Goal: Transaction & Acquisition: Purchase product/service

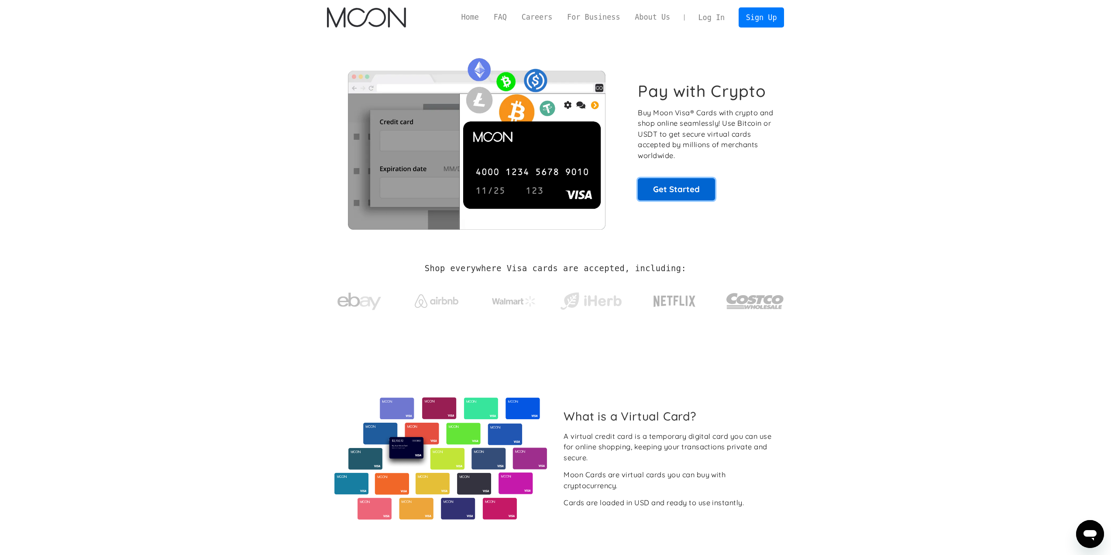
click at [673, 198] on link "Get Started" at bounding box center [676, 189] width 77 height 22
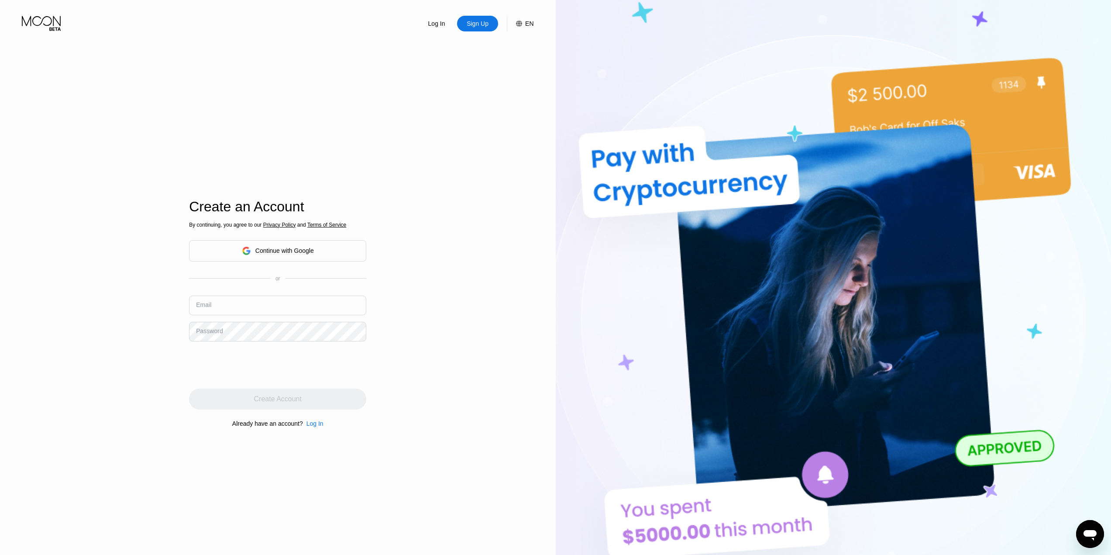
click at [257, 249] on div "Continue with Google" at bounding box center [284, 250] width 58 height 7
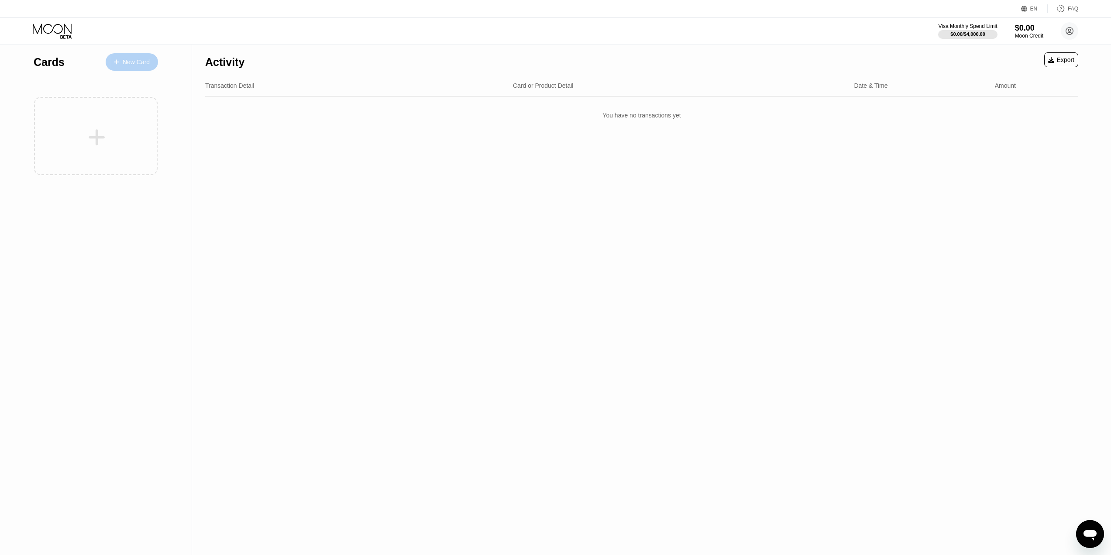
click at [130, 59] on div "New Card" at bounding box center [136, 61] width 27 height 7
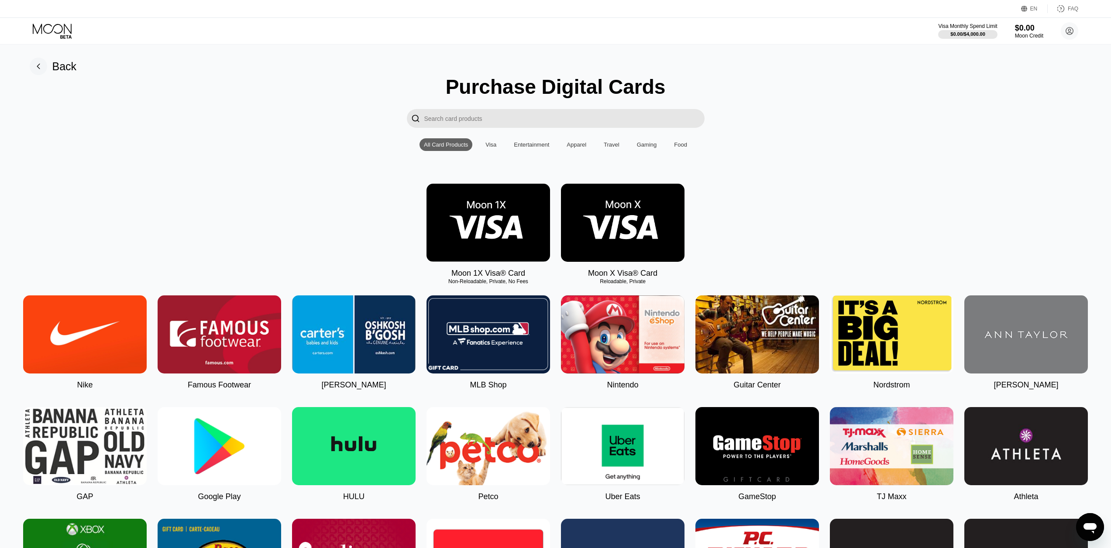
click at [492, 148] on div "Visa" at bounding box center [490, 144] width 11 height 7
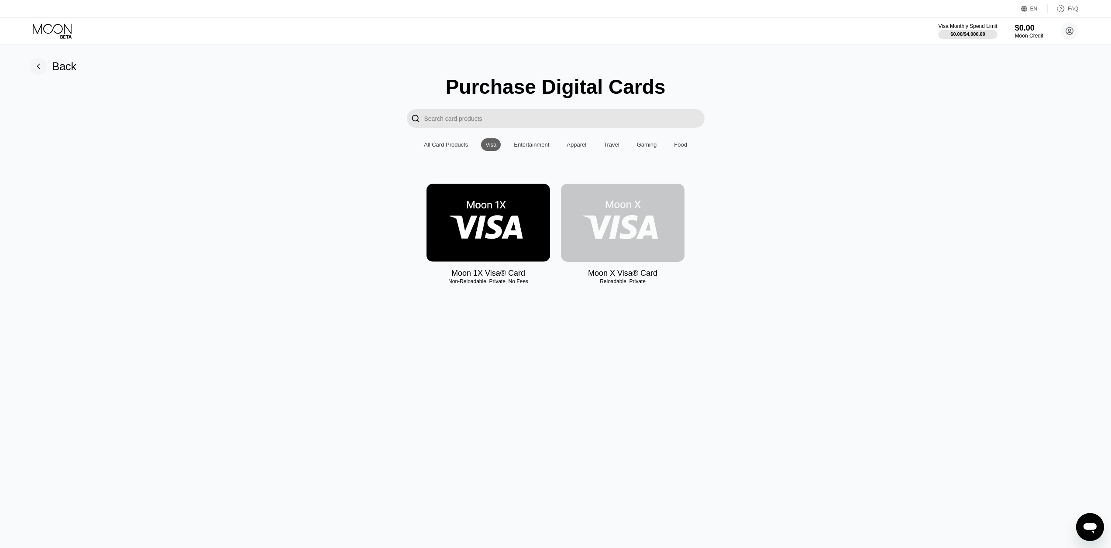
click at [650, 225] on img at bounding box center [623, 223] width 124 height 78
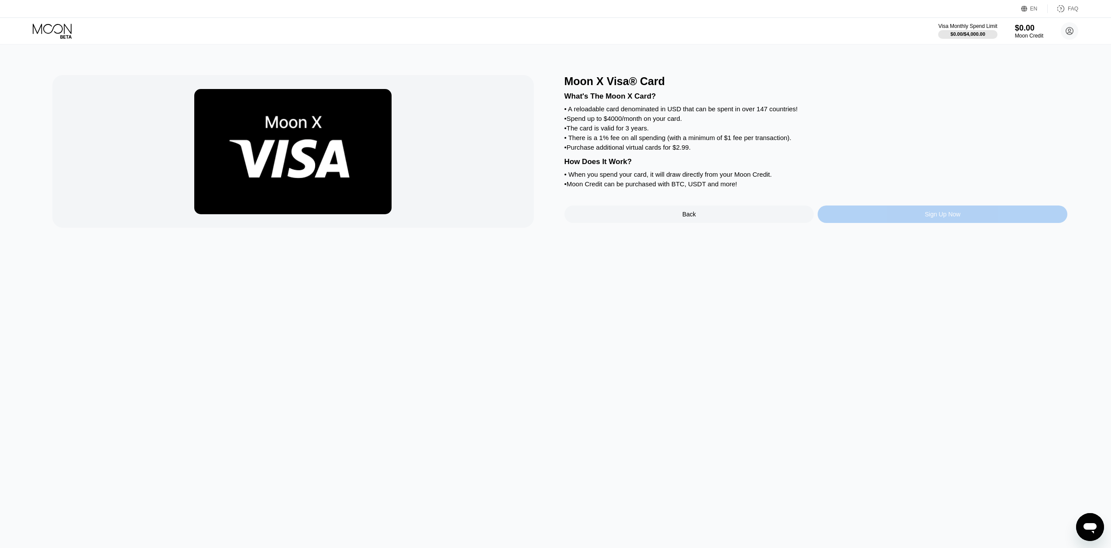
click at [885, 223] on div "Sign Up Now" at bounding box center [942, 214] width 250 height 17
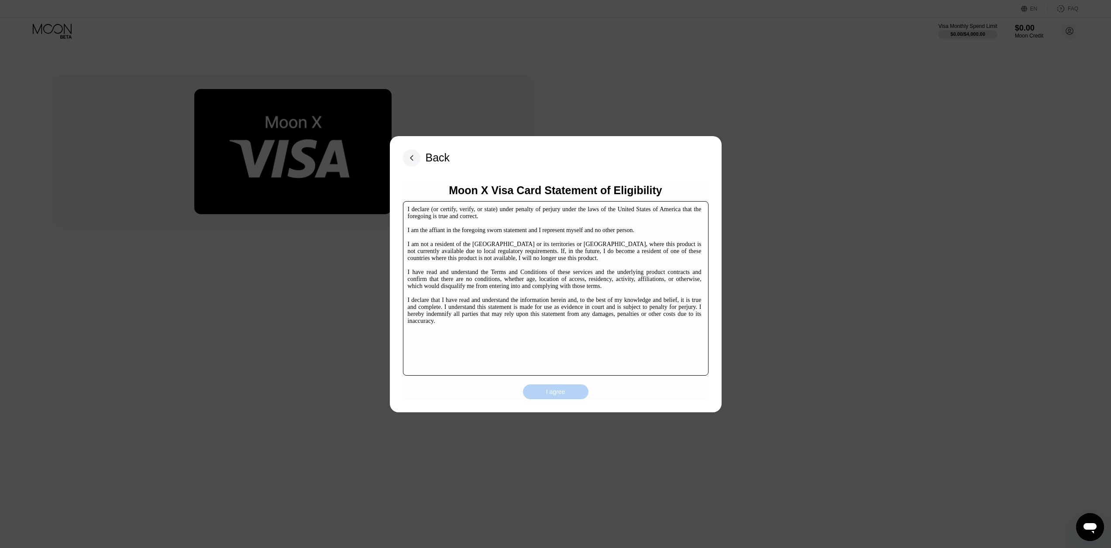
click at [552, 392] on div "I agree" at bounding box center [555, 392] width 19 height 8
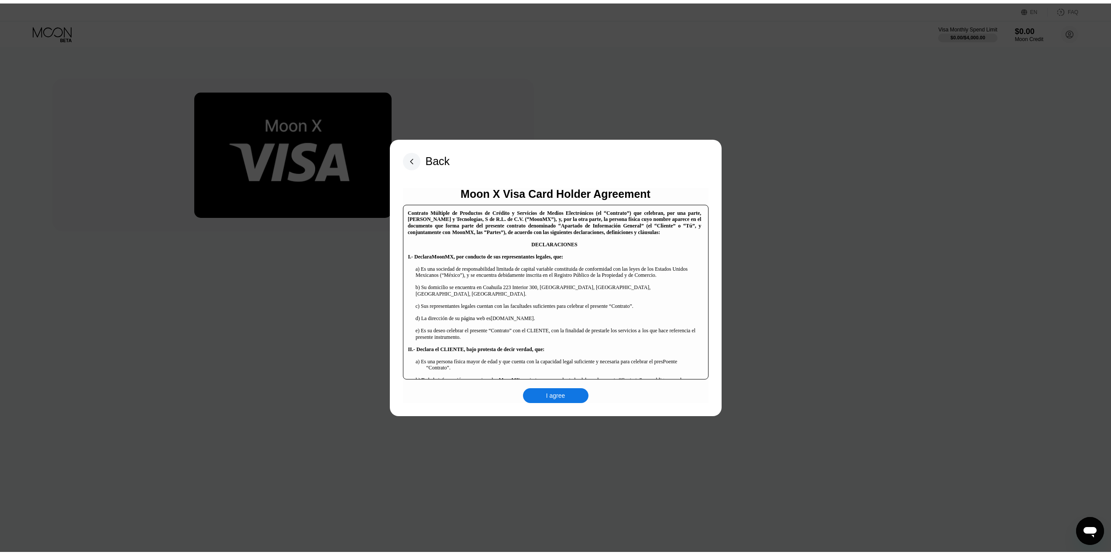
scroll to position [131, 0]
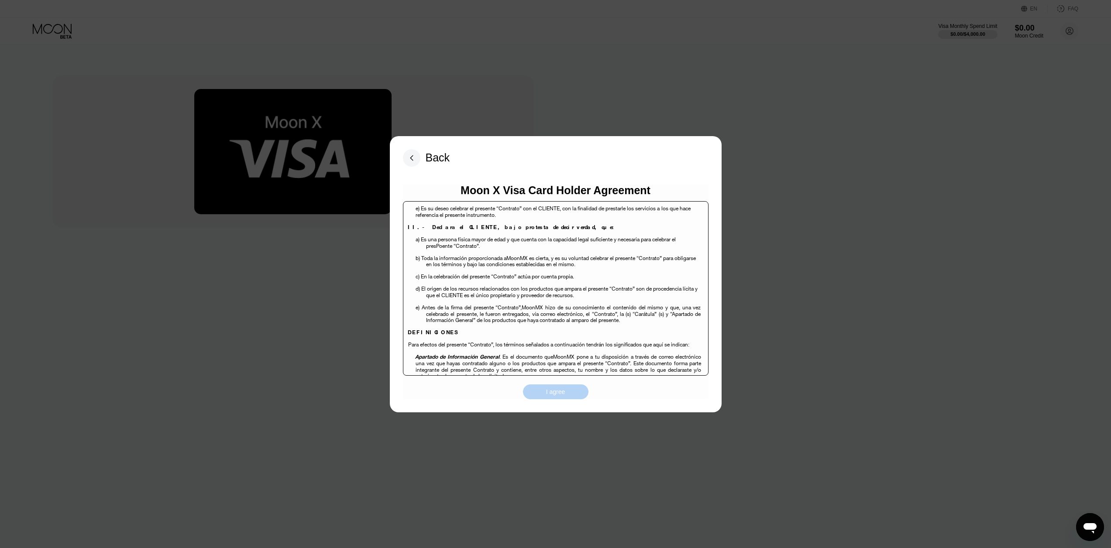
click at [551, 391] on div "I agree" at bounding box center [555, 392] width 19 height 8
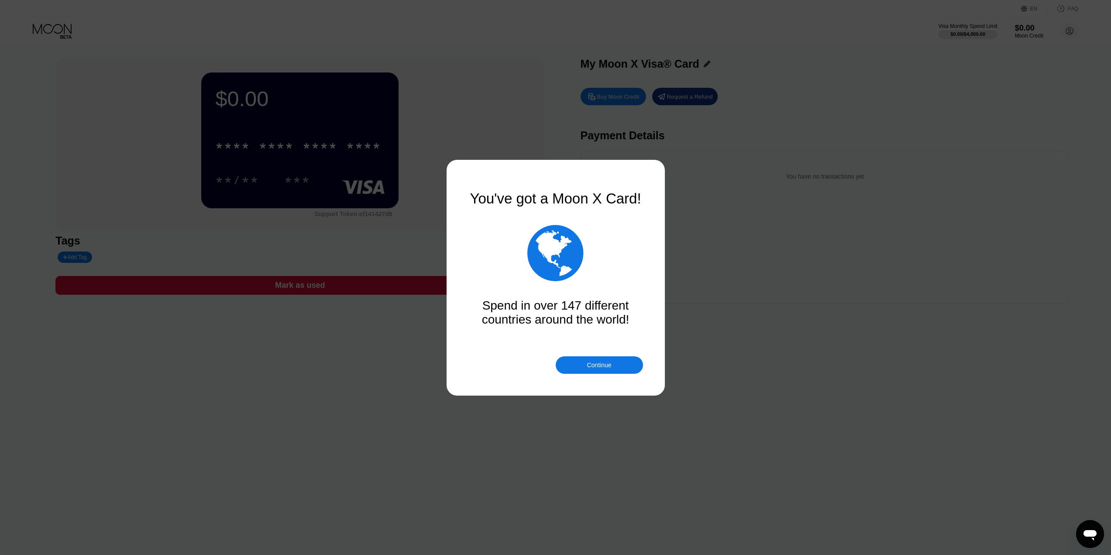
click at [589, 364] on div "Continue" at bounding box center [599, 364] width 24 height 7
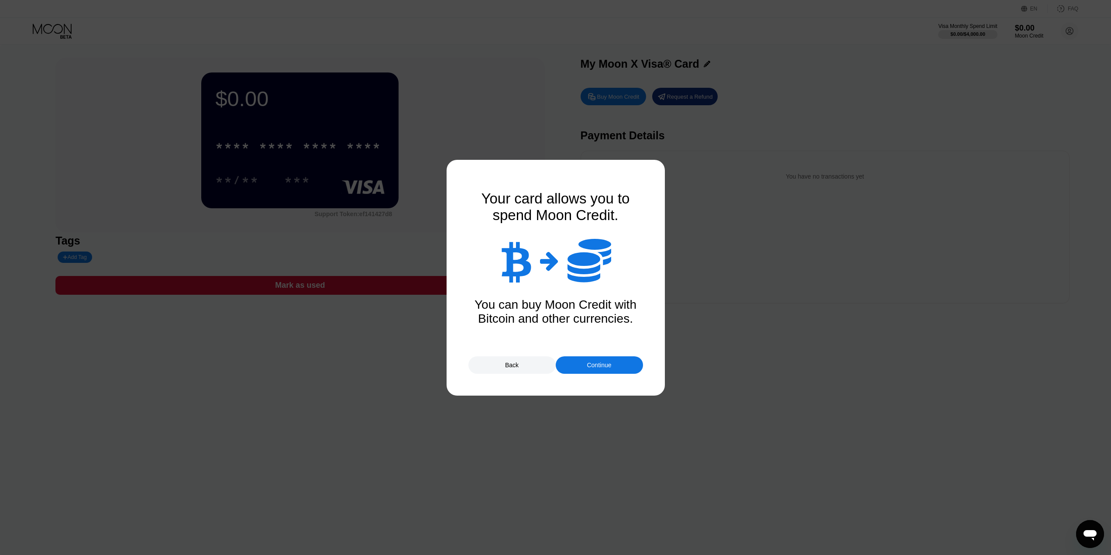
click at [602, 366] on div "Continue" at bounding box center [599, 364] width 24 height 7
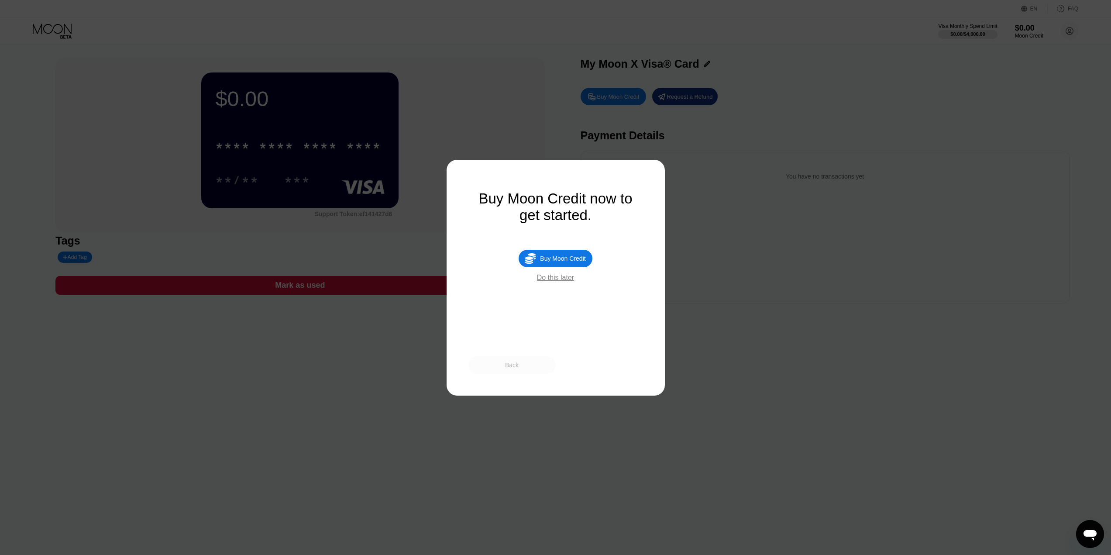
click at [519, 364] on div "Back" at bounding box center [511, 364] width 87 height 17
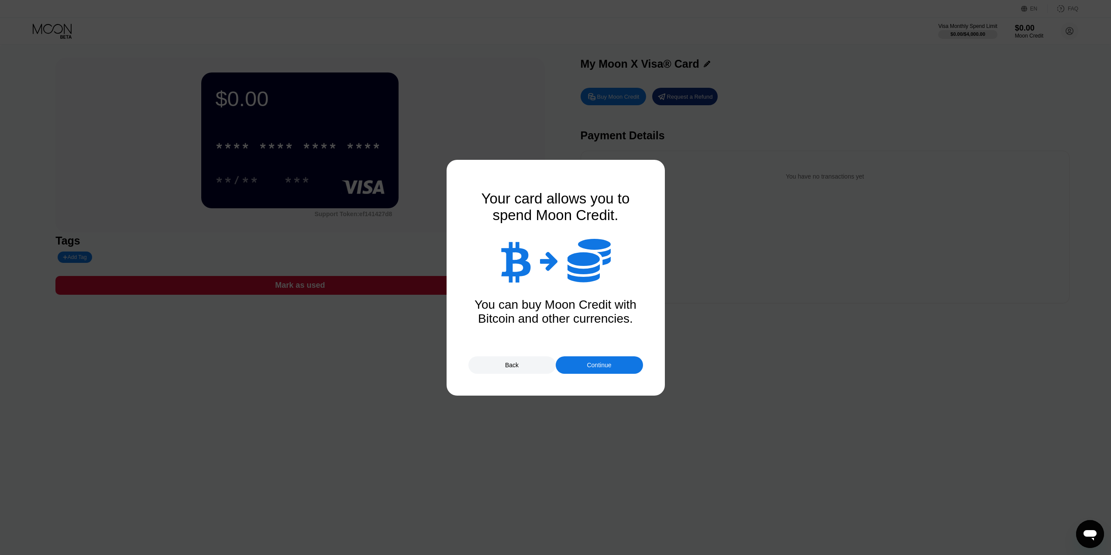
click at [589, 360] on div "Continue" at bounding box center [599, 364] width 87 height 17
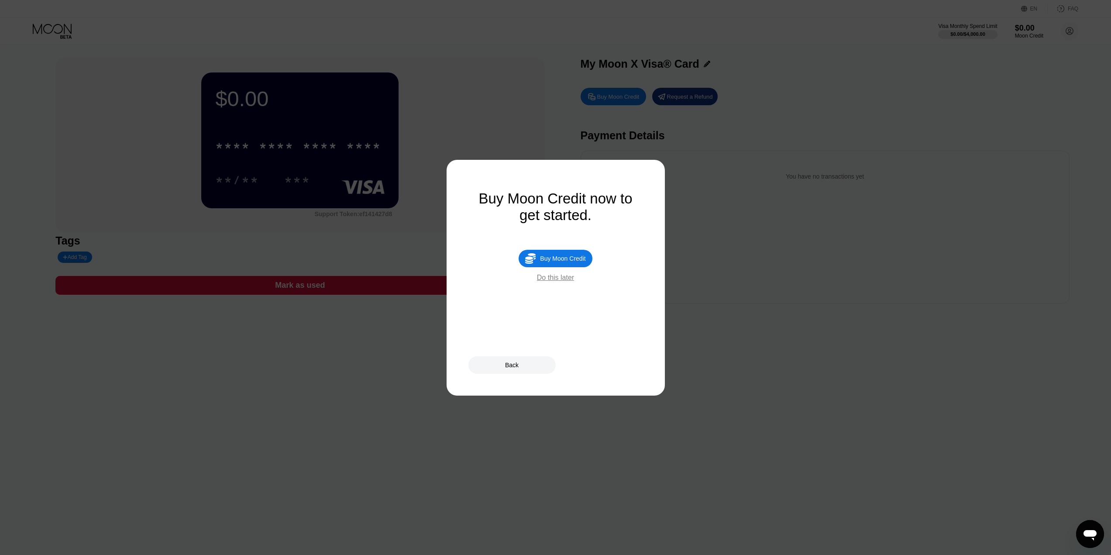
click at [554, 281] on div "Do this later" at bounding box center [555, 278] width 37 height 8
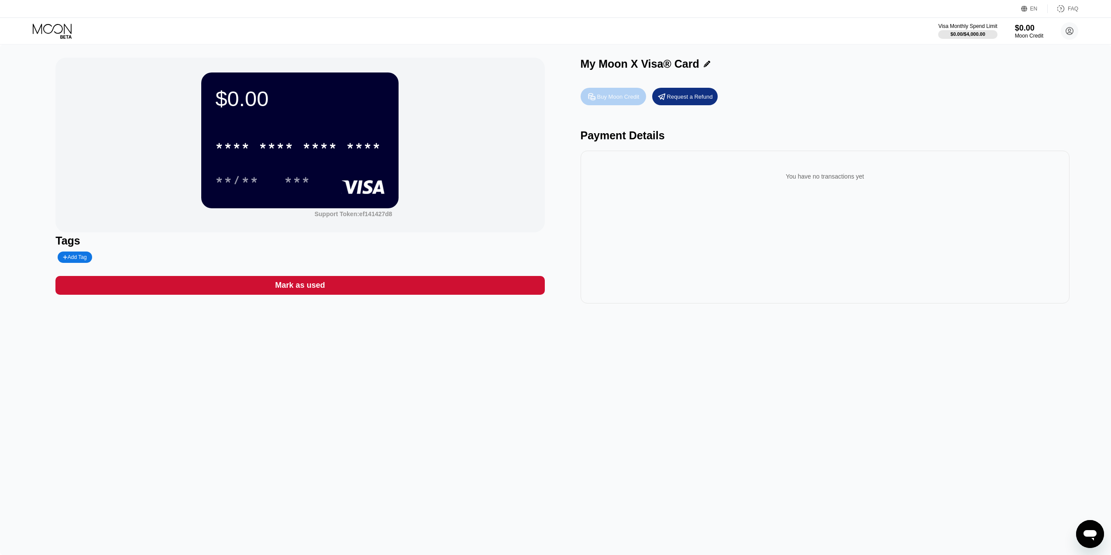
click at [628, 99] on div "Buy Moon Credit" at bounding box center [618, 96] width 42 height 7
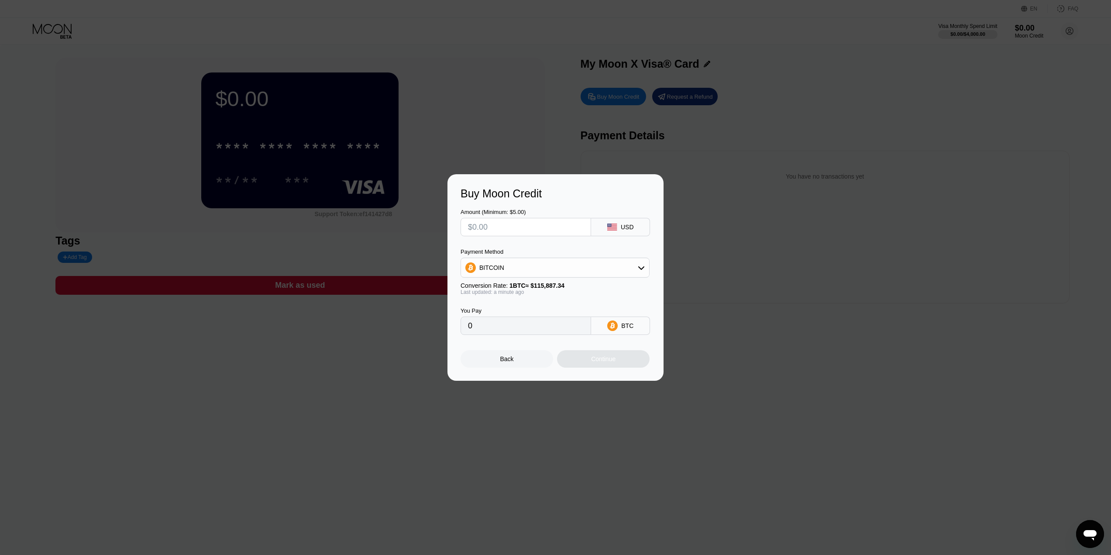
click at [566, 267] on div "BITCOIN" at bounding box center [555, 267] width 188 height 17
click at [559, 311] on div "USDT on TRON" at bounding box center [560, 310] width 165 height 7
type input "0.00"
click at [531, 227] on input "text" at bounding box center [526, 226] width 116 height 17
type input "$1"
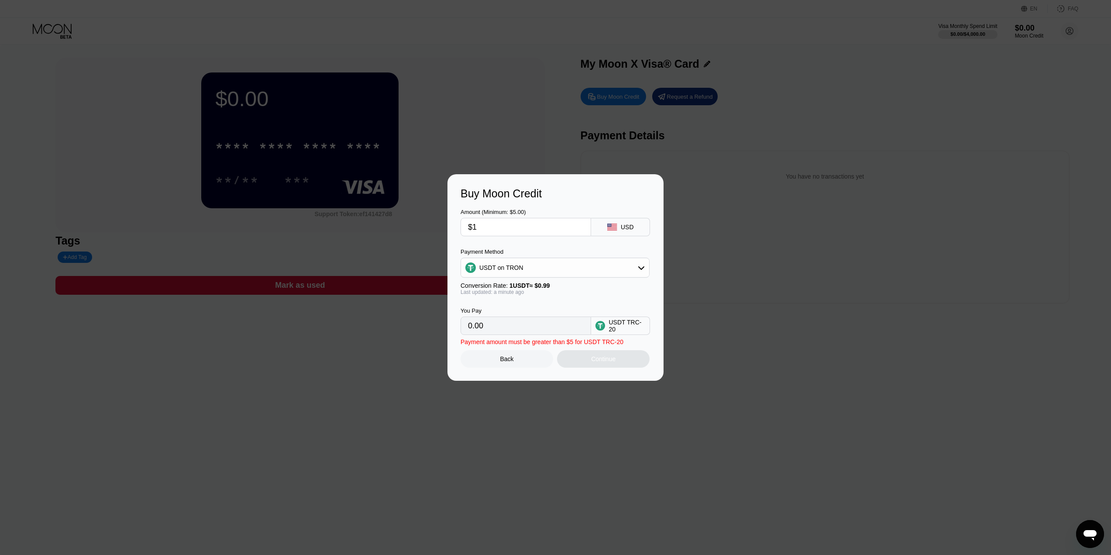
type input "1.01"
type input "$10"
type input "10.10"
type input "$10"
click at [624, 333] on div "USDT TRC-20" at bounding box center [626, 326] width 37 height 14
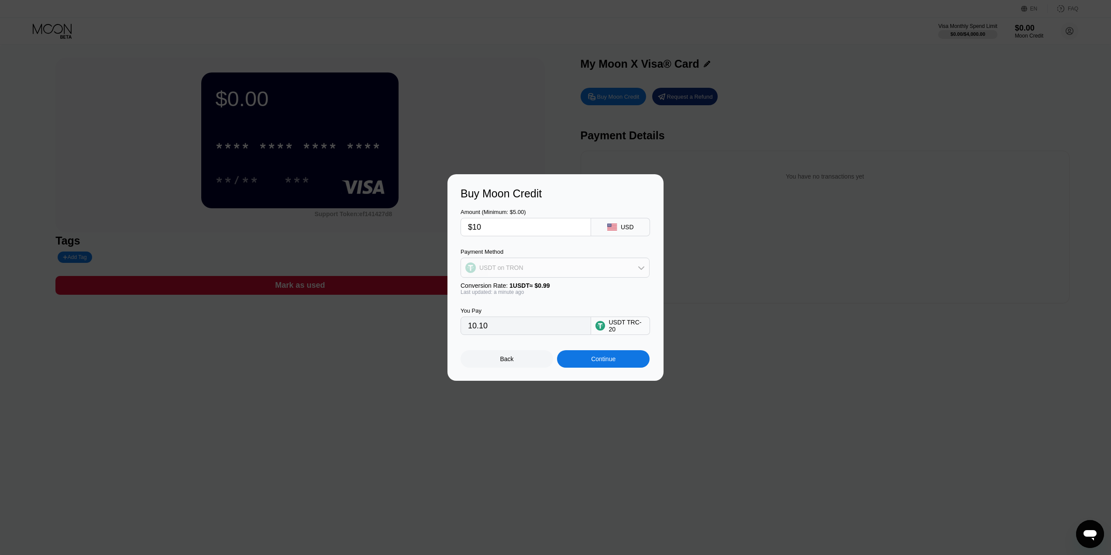
click at [636, 261] on div "USDT on TRON" at bounding box center [555, 267] width 188 height 17
click at [635, 261] on div "USDT on TRON" at bounding box center [555, 267] width 188 height 17
click at [606, 360] on div "Continue" at bounding box center [603, 358] width 24 height 7
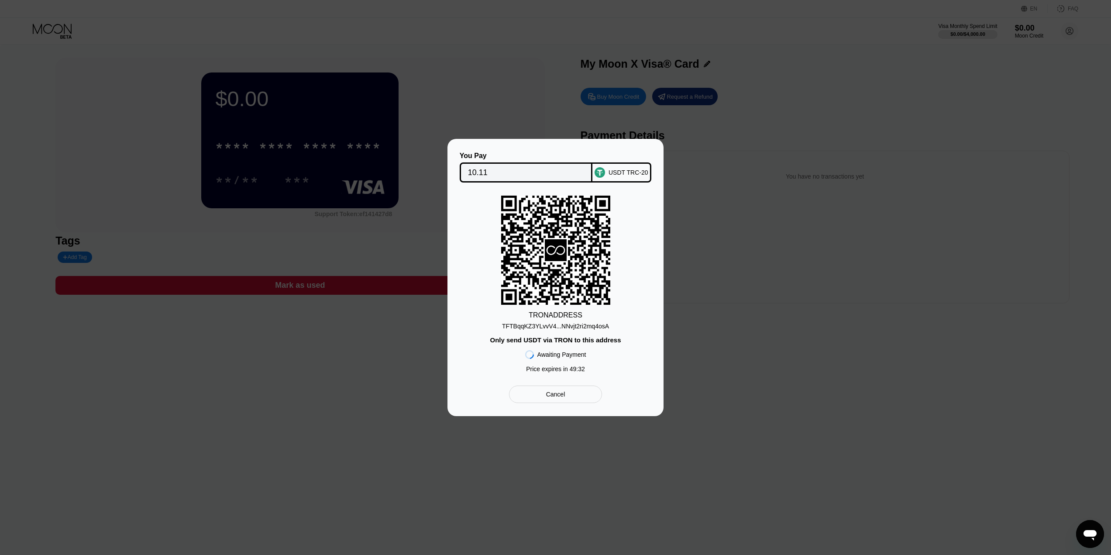
click at [626, 171] on div "USDT TRC-20" at bounding box center [628, 172] width 40 height 7
click at [494, 169] on input "10.11" at bounding box center [526, 172] width 117 height 17
drag, startPoint x: 848, startPoint y: 223, endPoint x: 848, endPoint y: 217, distance: 5.2
click at [848, 222] on div "You Pay 10.11 USDT TRC-20 TRON ADDRESS TFTBqqKZ3YLvvV4...NNvjt2ri2mq4osA Only s…" at bounding box center [555, 277] width 1111 height 277
click at [979, 60] on div at bounding box center [558, 277] width 1117 height 555
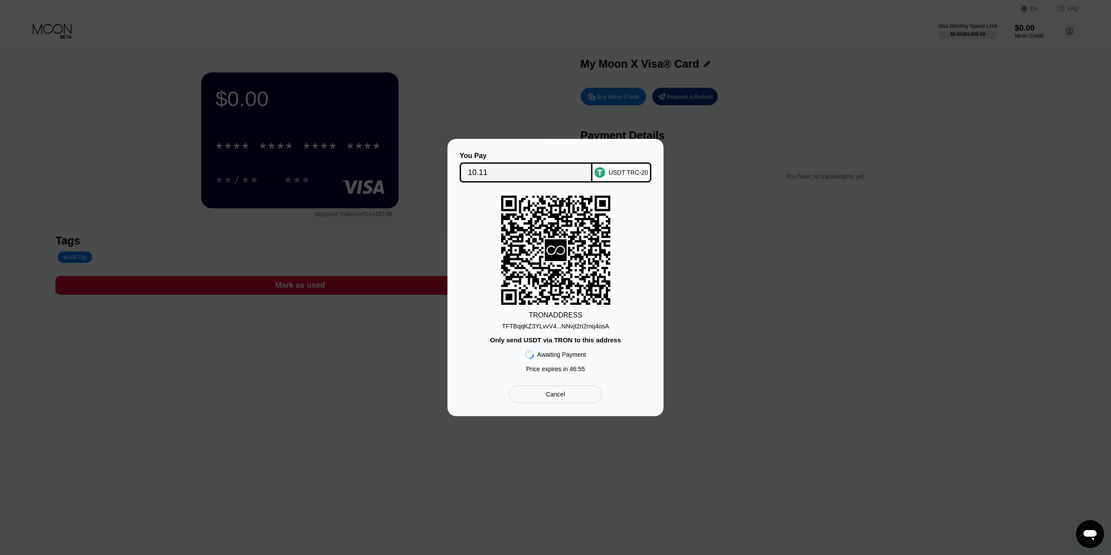
click at [286, 287] on div "You Pay 10.11 USDT TRC-20 TRON ADDRESS TFTBqqKZ3YLvvV4...NNvjt2ri2mq4osA Only s…" at bounding box center [555, 277] width 1111 height 277
click at [563, 394] on div "Cancel" at bounding box center [555, 394] width 19 height 8
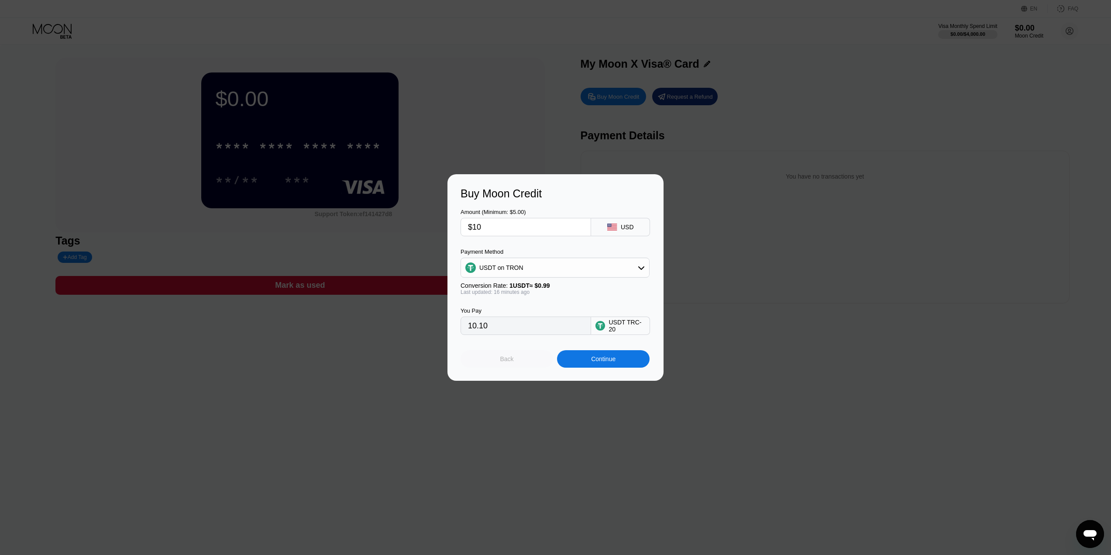
click at [508, 361] on div "Back" at bounding box center [507, 358] width 14 height 7
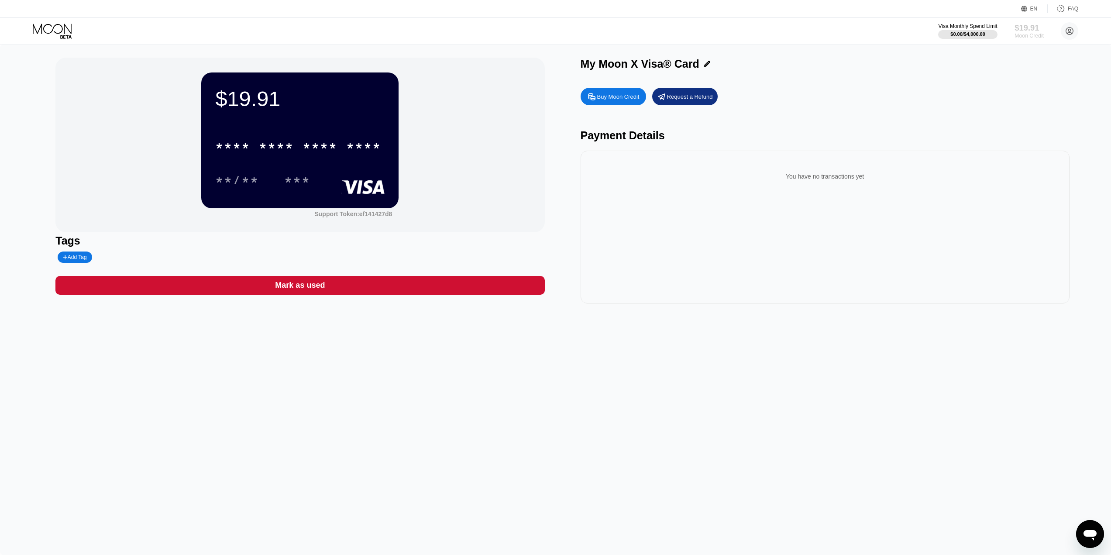
click at [1033, 31] on div "$19.91" at bounding box center [1028, 27] width 29 height 9
click at [1026, 34] on div "Moon Credit" at bounding box center [1028, 36] width 29 height 6
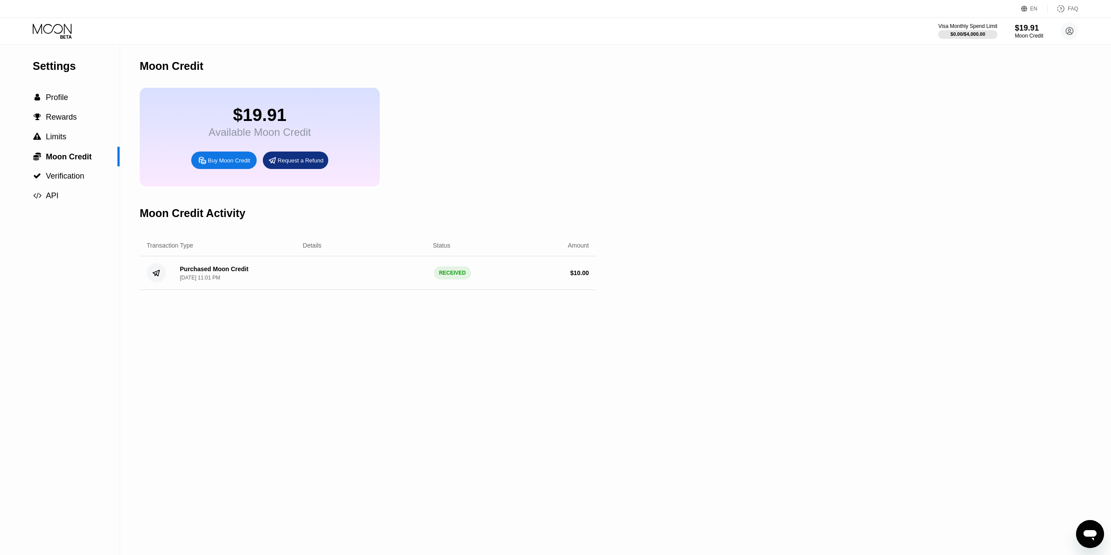
click at [214, 272] on div "Purchased Moon Credit" at bounding box center [214, 268] width 69 height 7
click at [58, 145] on div " Limits" at bounding box center [60, 137] width 120 height 20
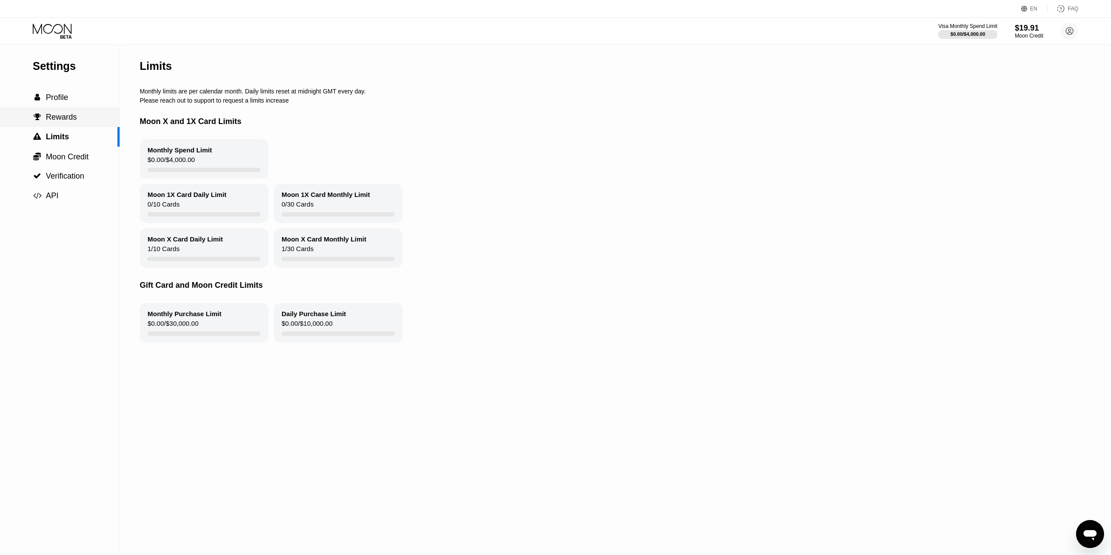
click at [57, 114] on span "Rewards" at bounding box center [61, 117] width 31 height 9
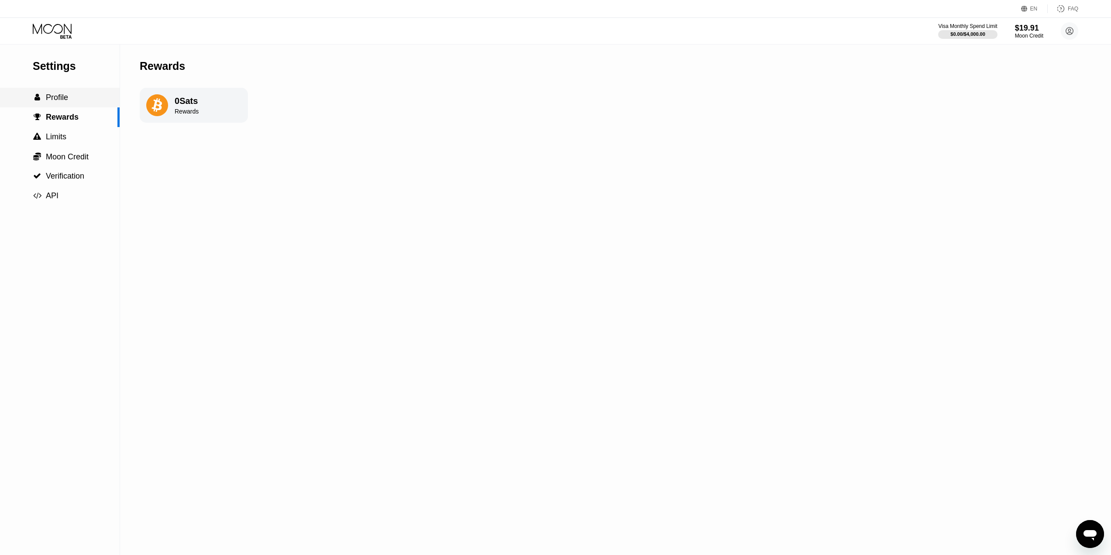
click at [58, 100] on span "Profile" at bounding box center [57, 97] width 22 height 9
click at [62, 121] on span "Rewards" at bounding box center [61, 117] width 31 height 9
click at [77, 156] on span "Moon Credit" at bounding box center [67, 156] width 43 height 9
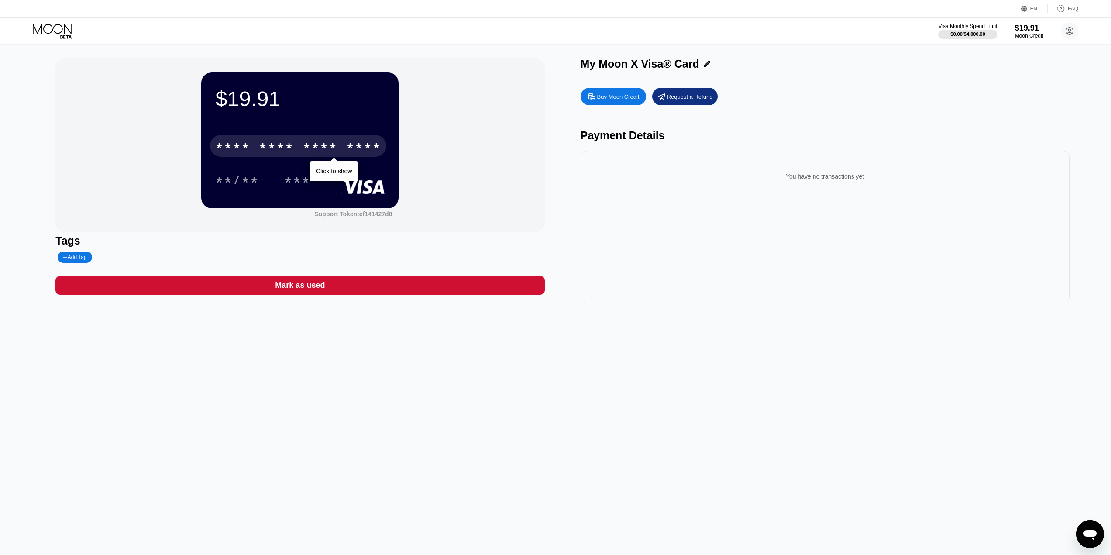
click at [330, 139] on div "* * * * * * * * * * * * ****" at bounding box center [298, 146] width 176 height 22
click at [316, 145] on div "* * * *" at bounding box center [319, 147] width 35 height 14
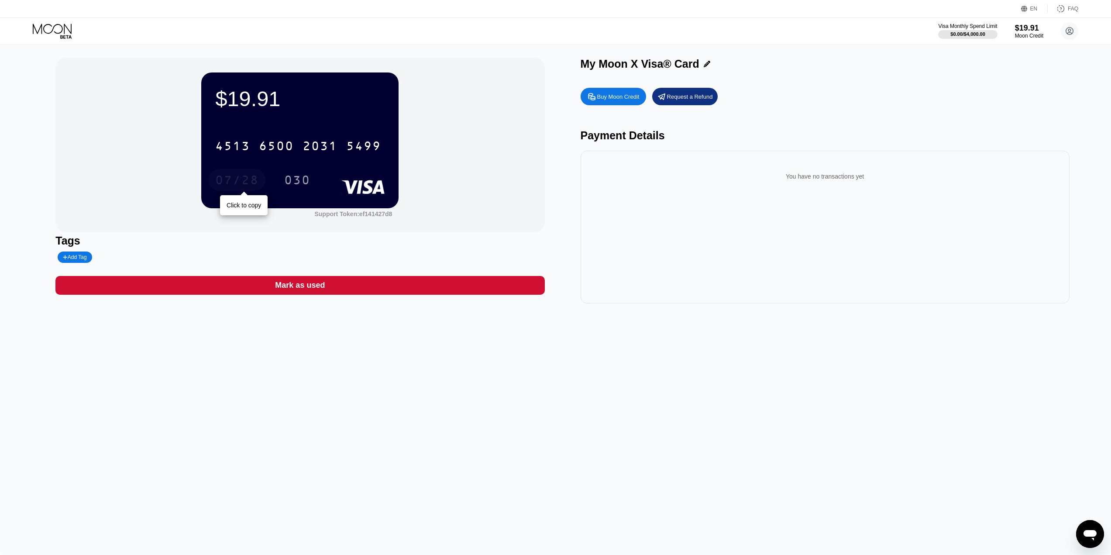
click at [251, 178] on div "07/28" at bounding box center [237, 181] width 44 height 14
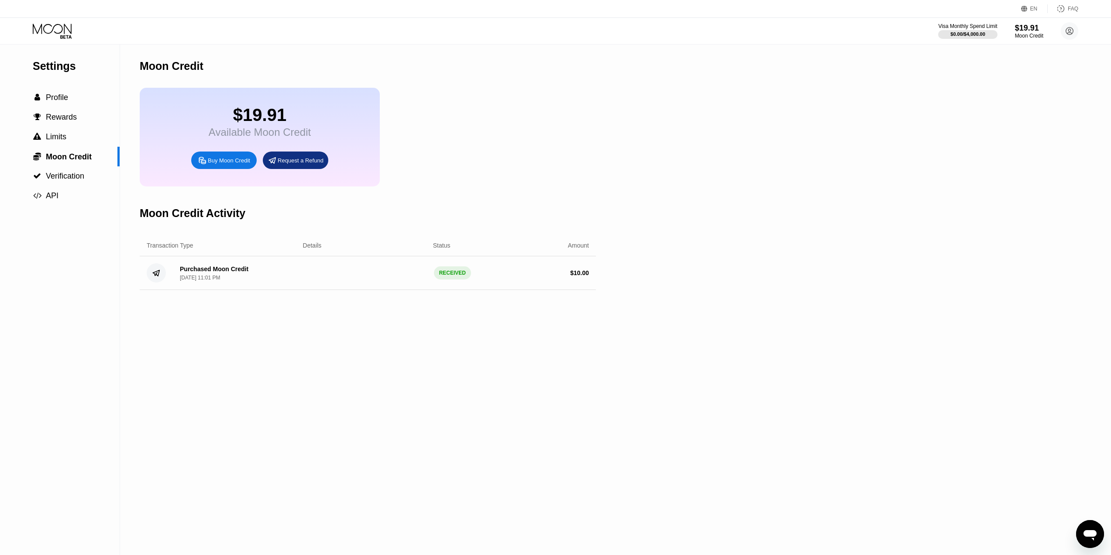
click at [230, 116] on div "$19.91" at bounding box center [260, 115] width 102 height 20
click at [61, 102] on span "Profile" at bounding box center [57, 97] width 22 height 9
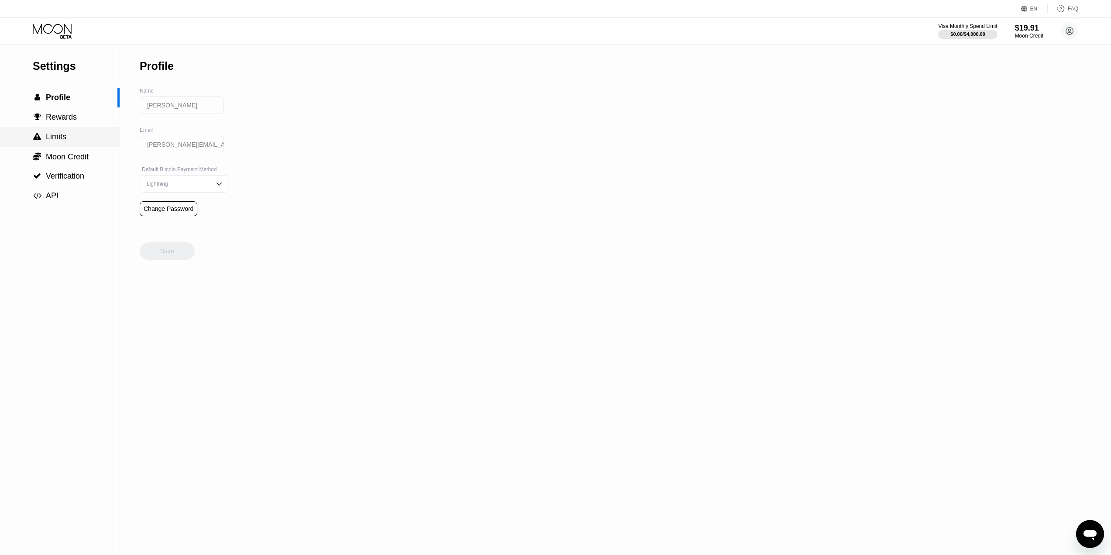
click at [50, 138] on span "Limits" at bounding box center [56, 136] width 21 height 9
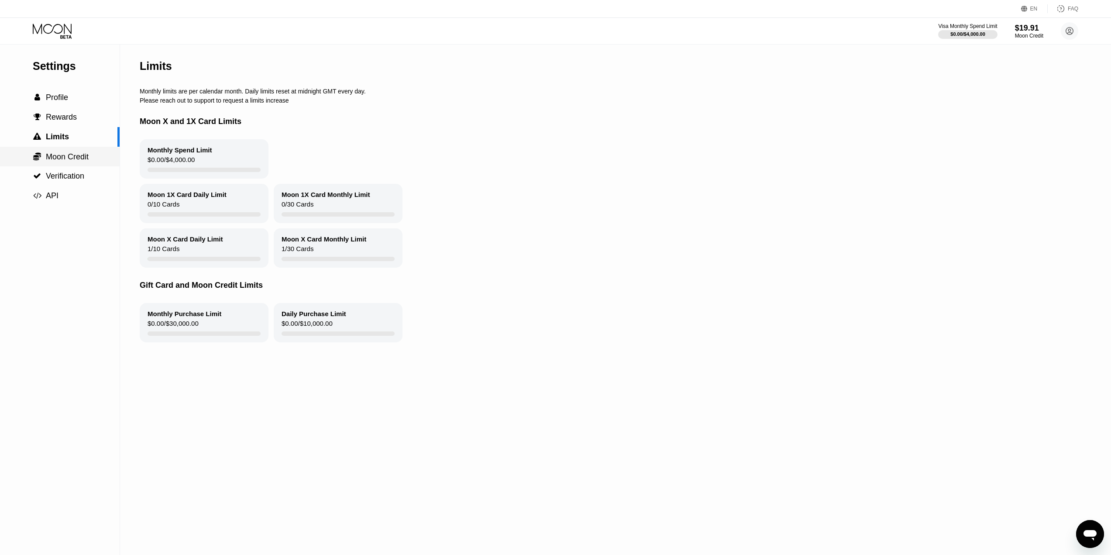
click at [53, 156] on span "Moon Credit" at bounding box center [67, 156] width 43 height 9
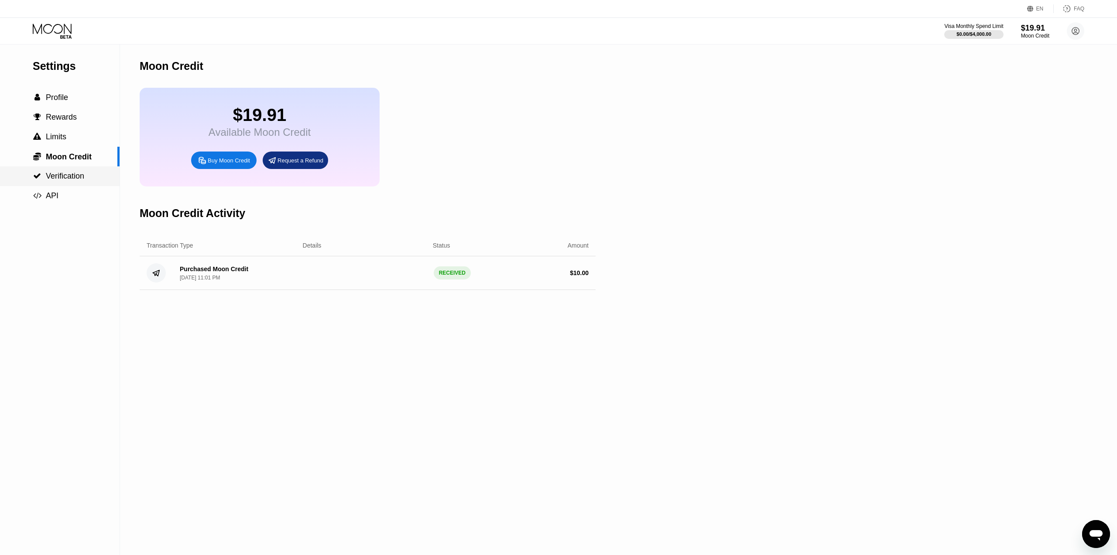
click at [62, 180] on span "Verification" at bounding box center [65, 176] width 38 height 9
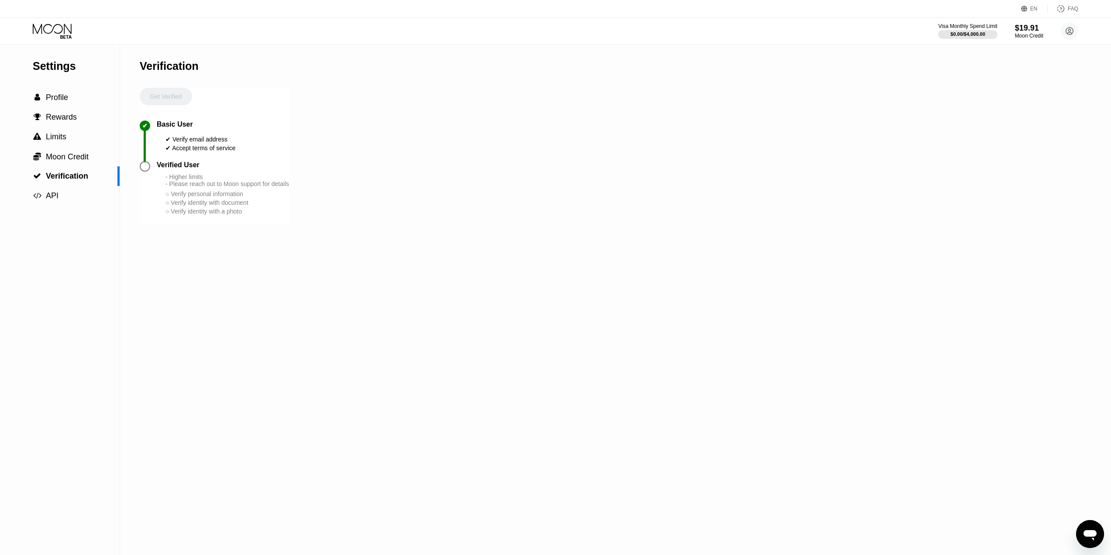
click at [65, 17] on div "EN Language Select an item Save FAQ" at bounding box center [555, 9] width 1111 height 18
click at [62, 34] on icon at bounding box center [53, 31] width 41 height 15
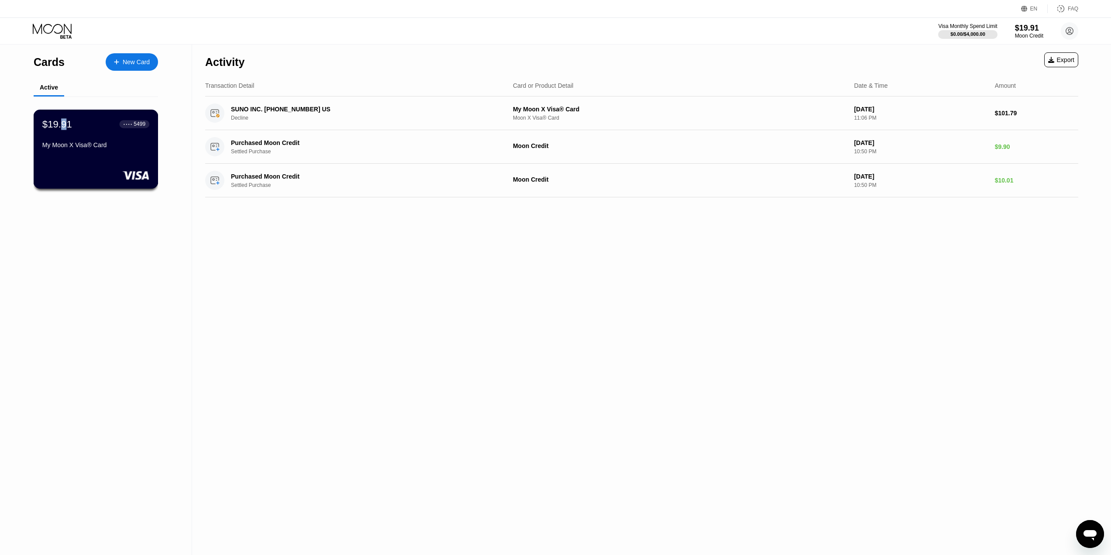
click at [63, 127] on div "$19.91" at bounding box center [57, 123] width 30 height 11
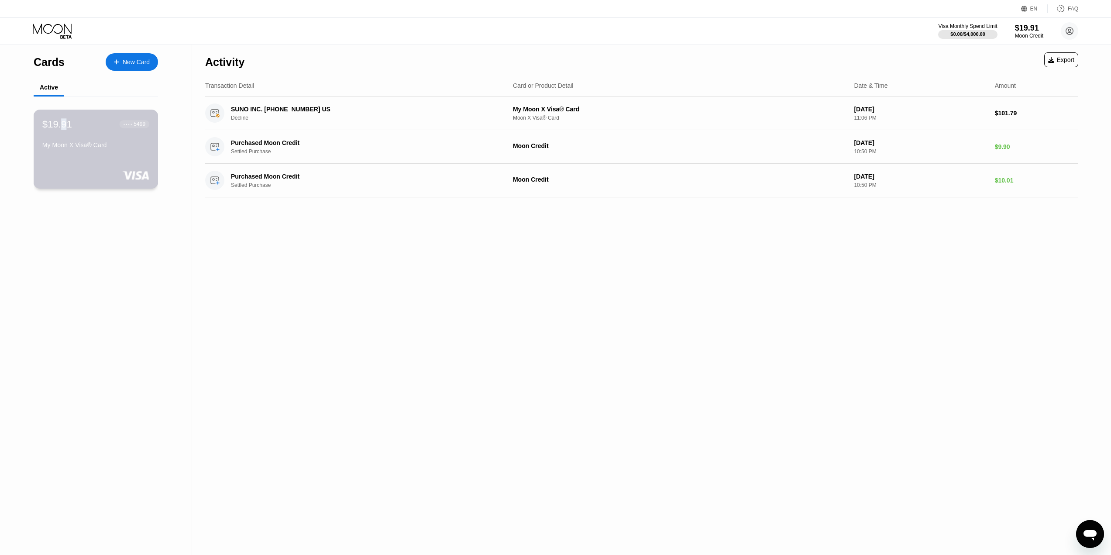
click at [73, 134] on div "$19.91 ● ● ● ● 5499 My Moon X Visa® Card" at bounding box center [95, 135] width 107 height 34
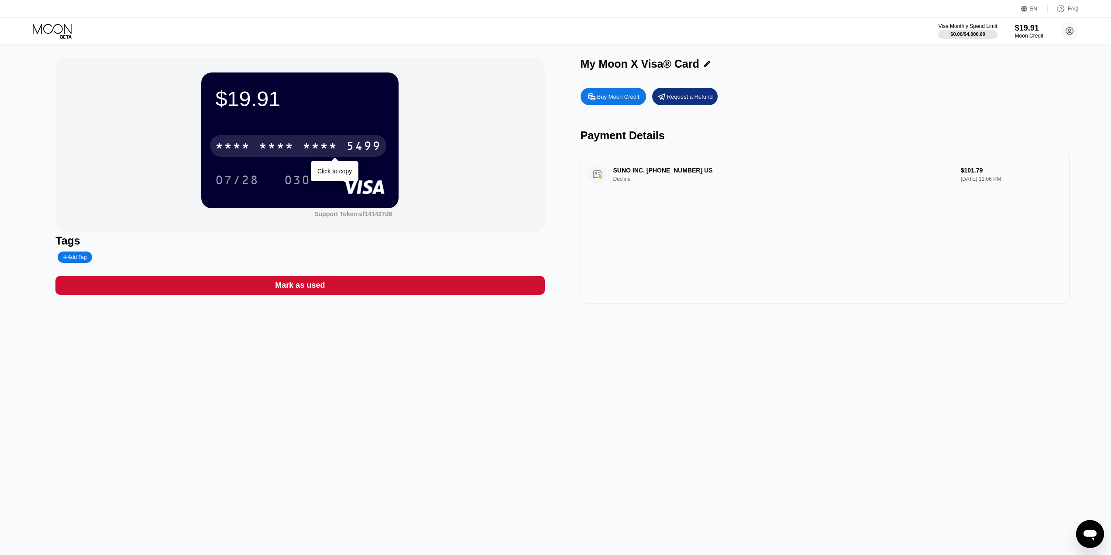
click at [369, 147] on div "5499" at bounding box center [363, 147] width 35 height 14
click at [365, 150] on div "5499" at bounding box center [363, 147] width 35 height 14
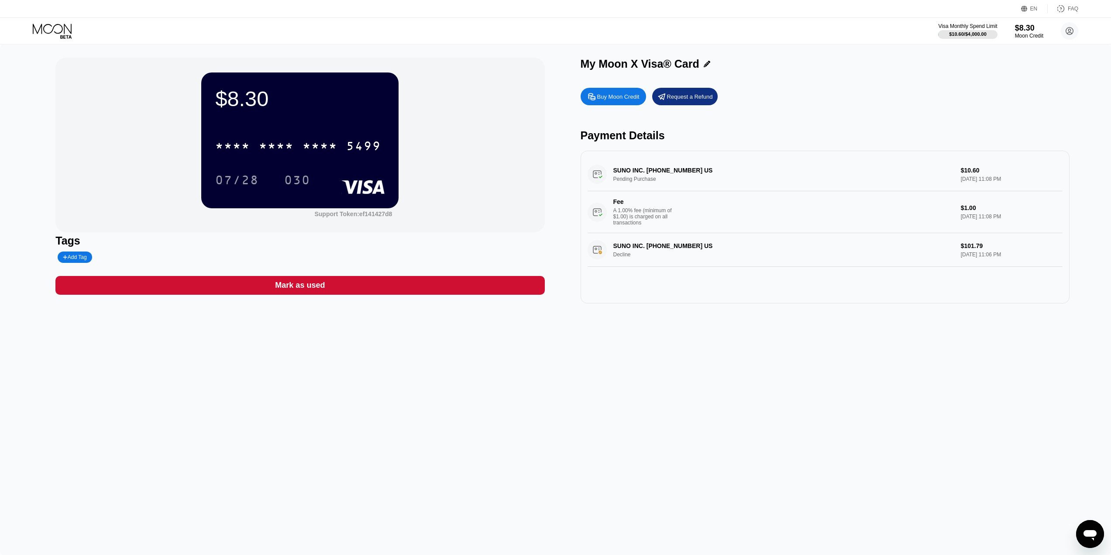
click at [687, 254] on div "SUNO INC. [PHONE_NUMBER] US Decline $101.79 [DATE] 11:06 PM" at bounding box center [824, 250] width 475 height 34
click at [962, 254] on div "SUNO INC. [PHONE_NUMBER] US Decline $101.79 [DATE] 11:06 PM" at bounding box center [824, 250] width 475 height 34
click at [644, 265] on div "SUNO INC. [PHONE_NUMBER] US Decline $101.79 [DATE] 11:06 PM" at bounding box center [824, 250] width 475 height 34
click at [649, 251] on div "SUNO INC. [PHONE_NUMBER] US Decline $101.79 [DATE] 11:06 PM" at bounding box center [824, 250] width 475 height 34
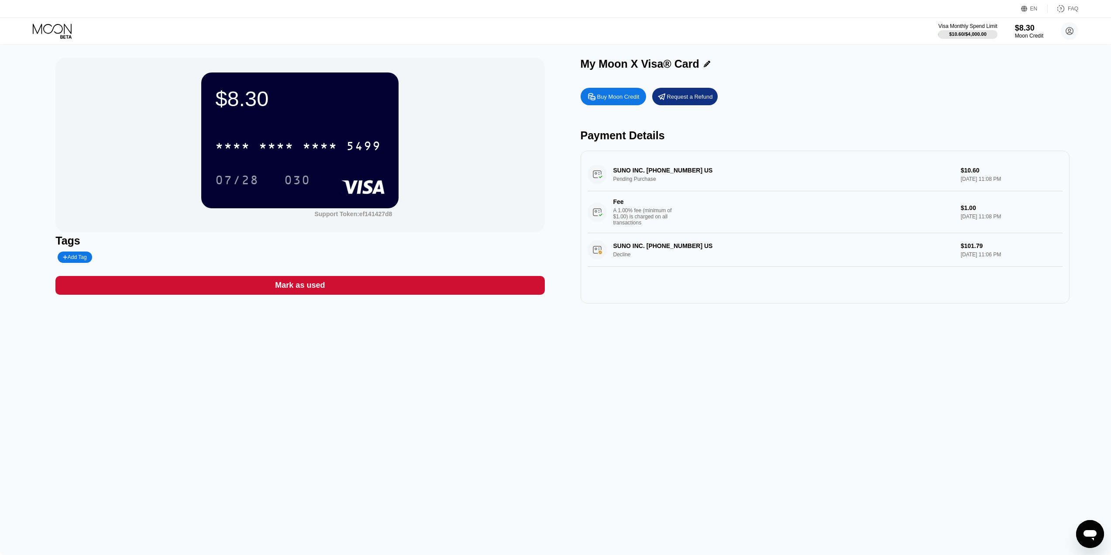
drag, startPoint x: 649, startPoint y: 251, endPoint x: 577, endPoint y: 243, distance: 72.5
click at [639, 249] on div "SUNO INC. [PHONE_NUMBER] US Decline $101.79 [DATE] 11:06 PM" at bounding box center [824, 250] width 475 height 34
drag, startPoint x: 571, startPoint y: 244, endPoint x: 577, endPoint y: 249, distance: 8.0
click at [572, 245] on div "$8.30 * * * * * * * * * * * * 5499 07/28 030 Support Token: ef141427d8 Tags Add…" at bounding box center [555, 181] width 1000 height 246
click at [346, 181] on icon at bounding box center [362, 187] width 43 height 14
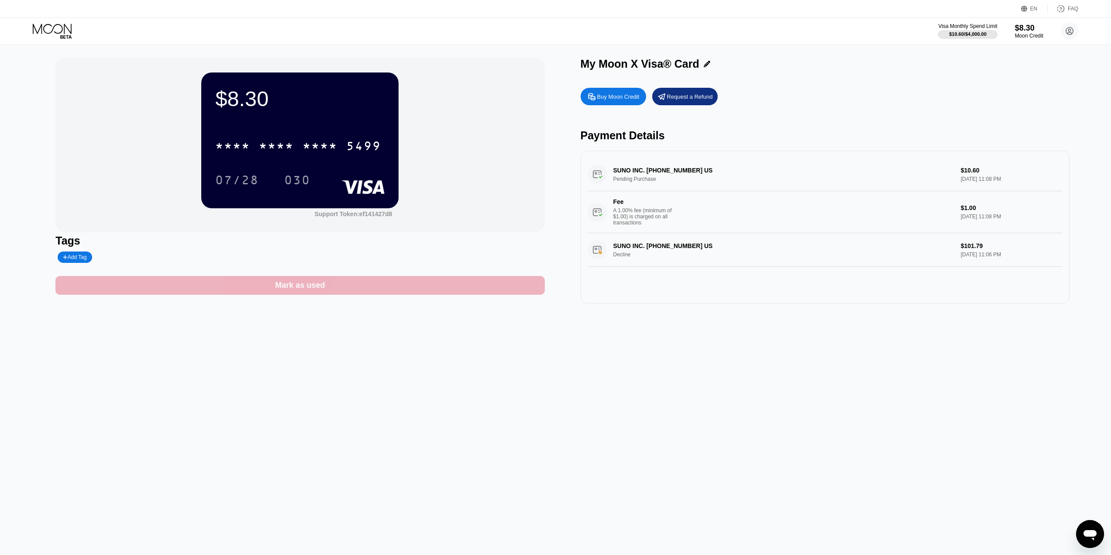
click at [274, 288] on div "Mark as used" at bounding box center [299, 285] width 489 height 19
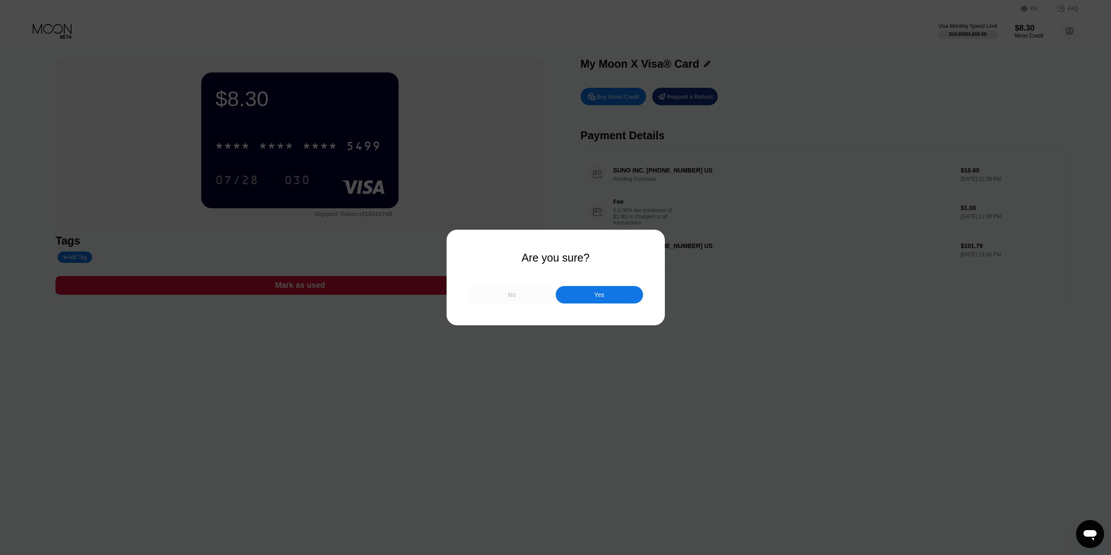
click at [517, 294] on div "No" at bounding box center [511, 294] width 87 height 17
